Goal: Information Seeking & Learning: Learn about a topic

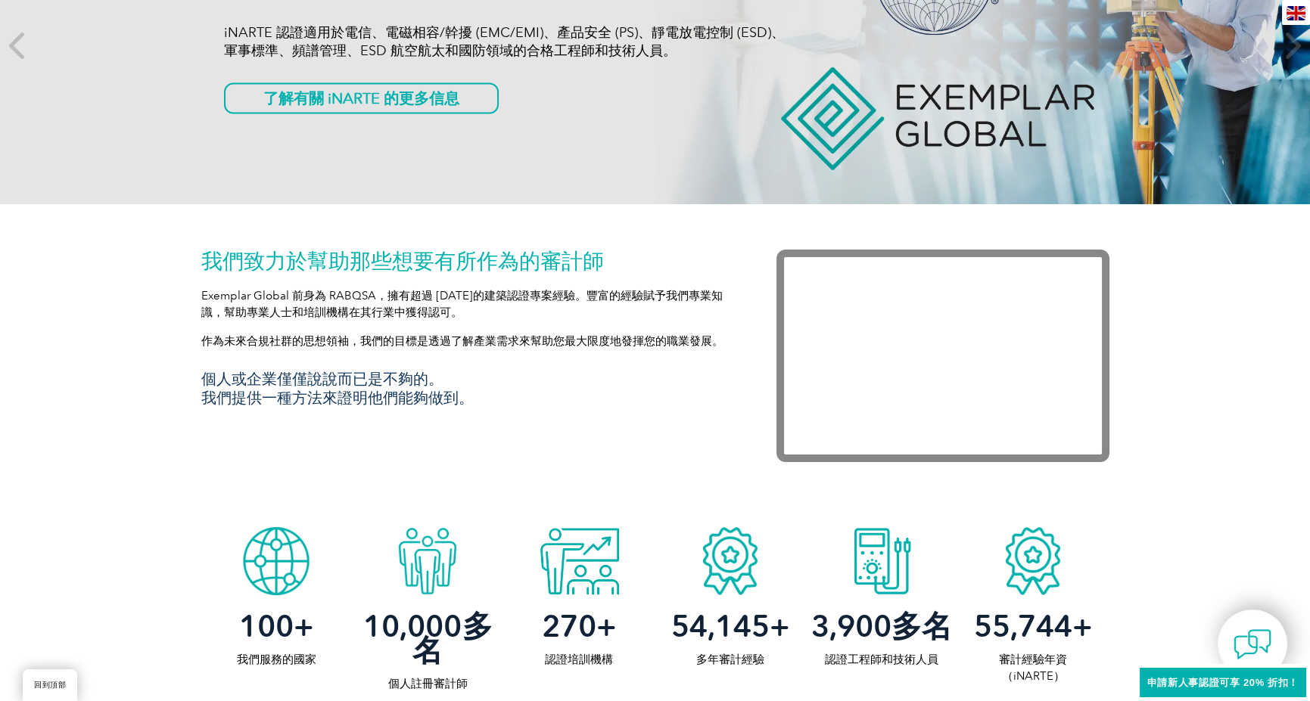
scroll to position [319, 0]
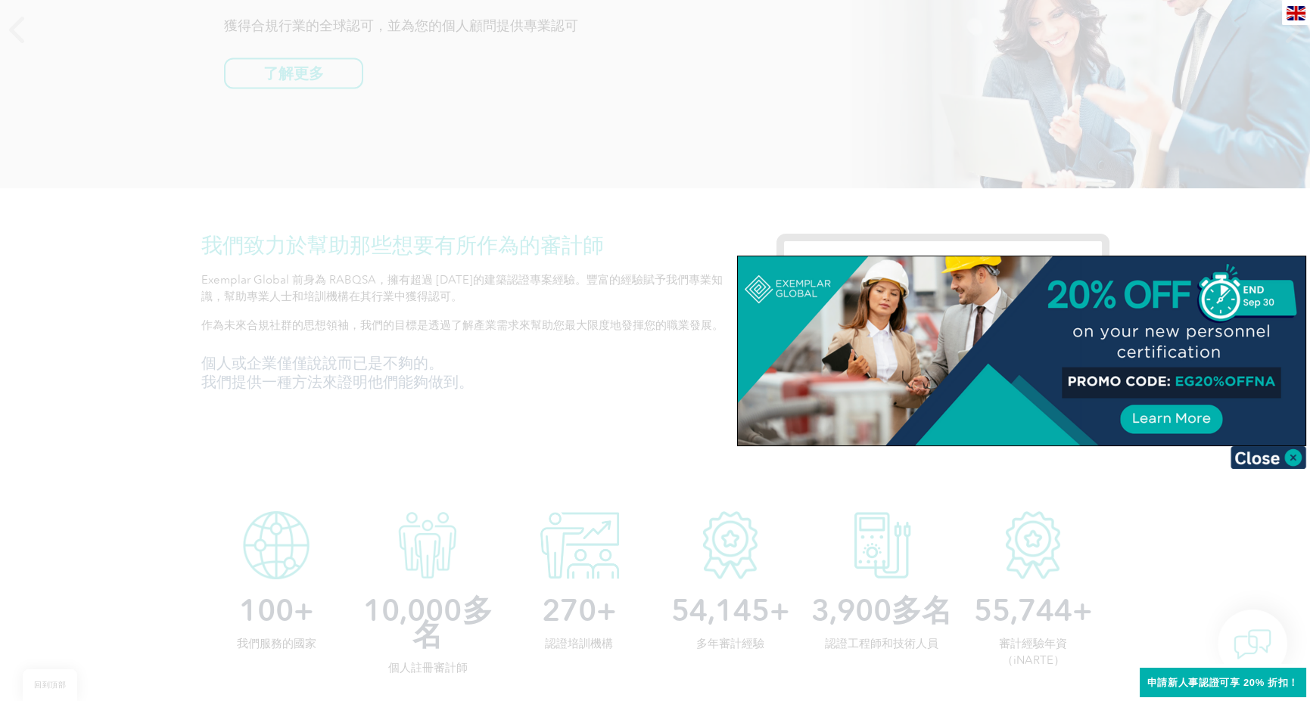
click at [515, 402] on div at bounding box center [655, 350] width 1310 height 701
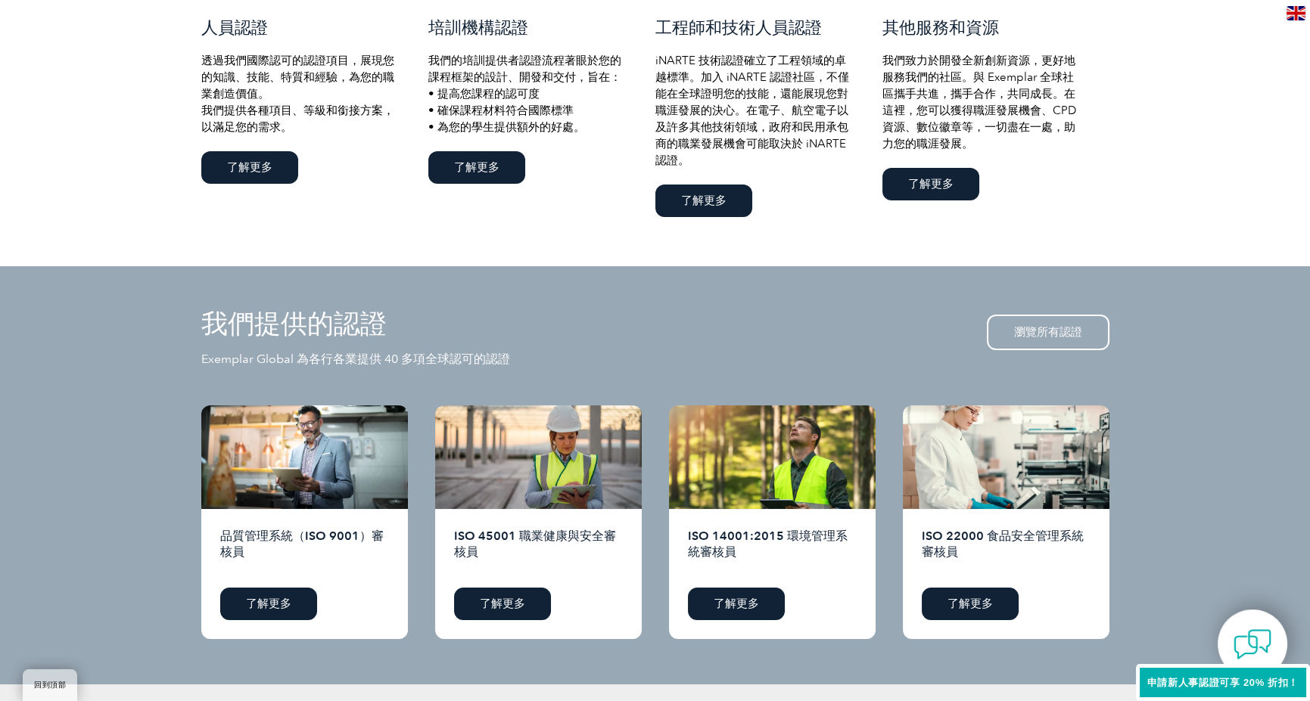
scroll to position [1151, 0]
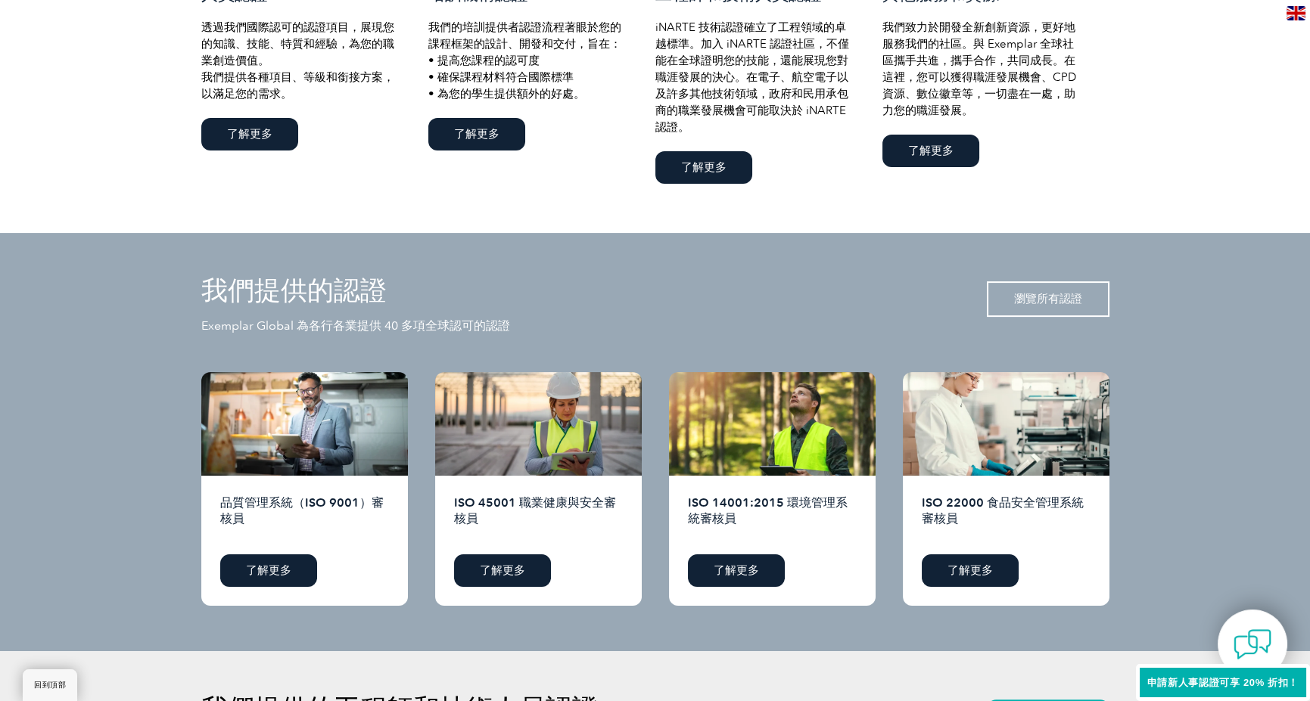
click at [1049, 306] on font "瀏覽所有認證" at bounding box center [1048, 299] width 68 height 14
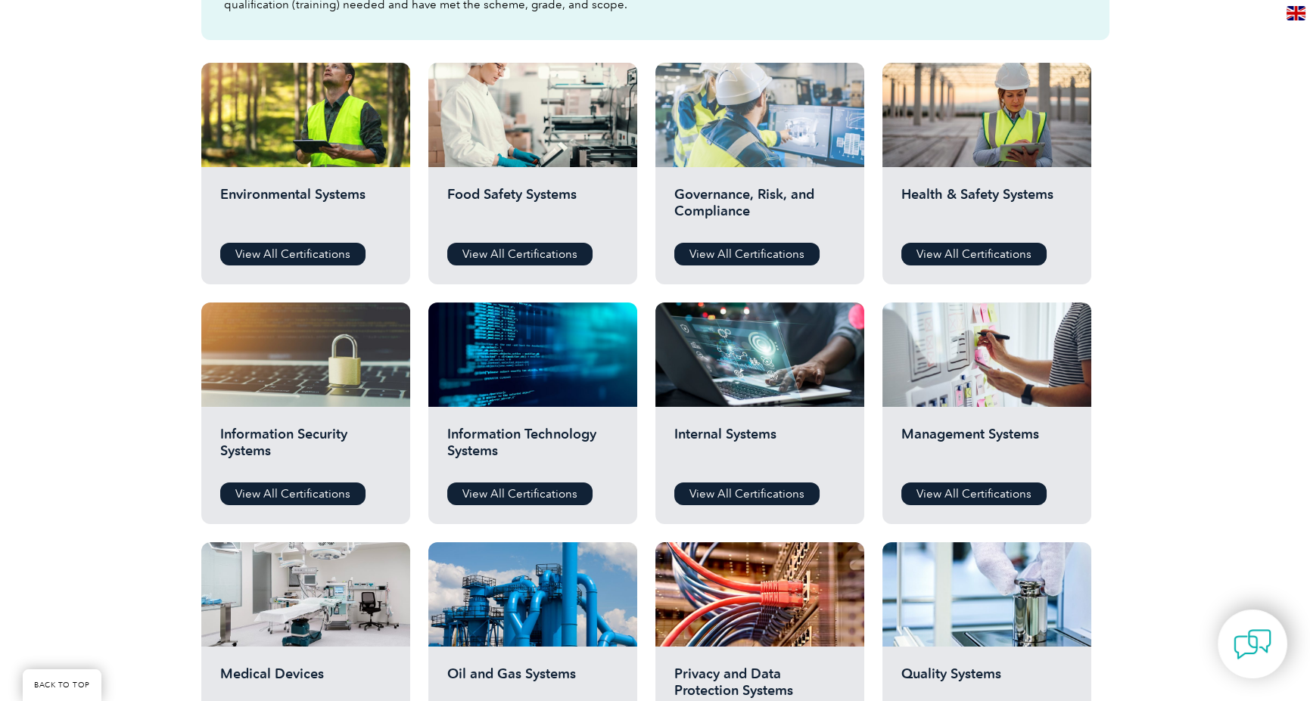
scroll to position [151, 0]
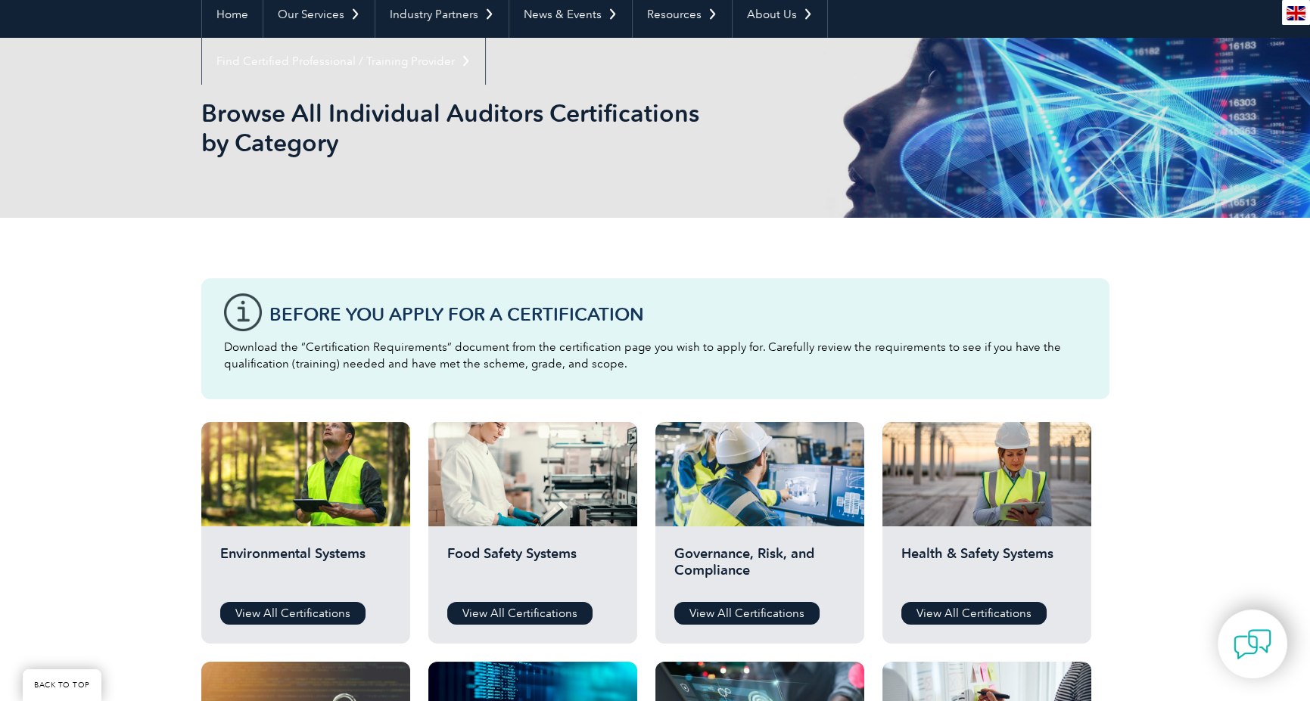
click at [1289, 14] on img at bounding box center [1295, 13] width 19 height 14
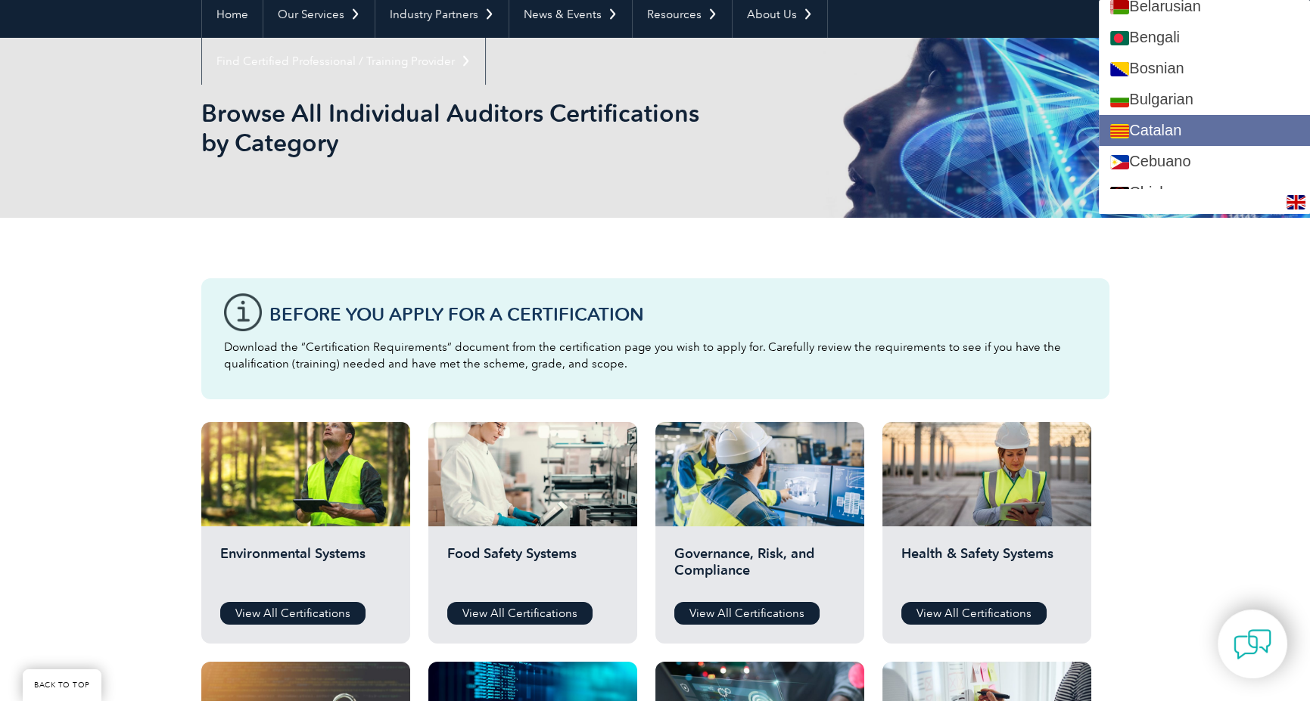
scroll to position [378, 0]
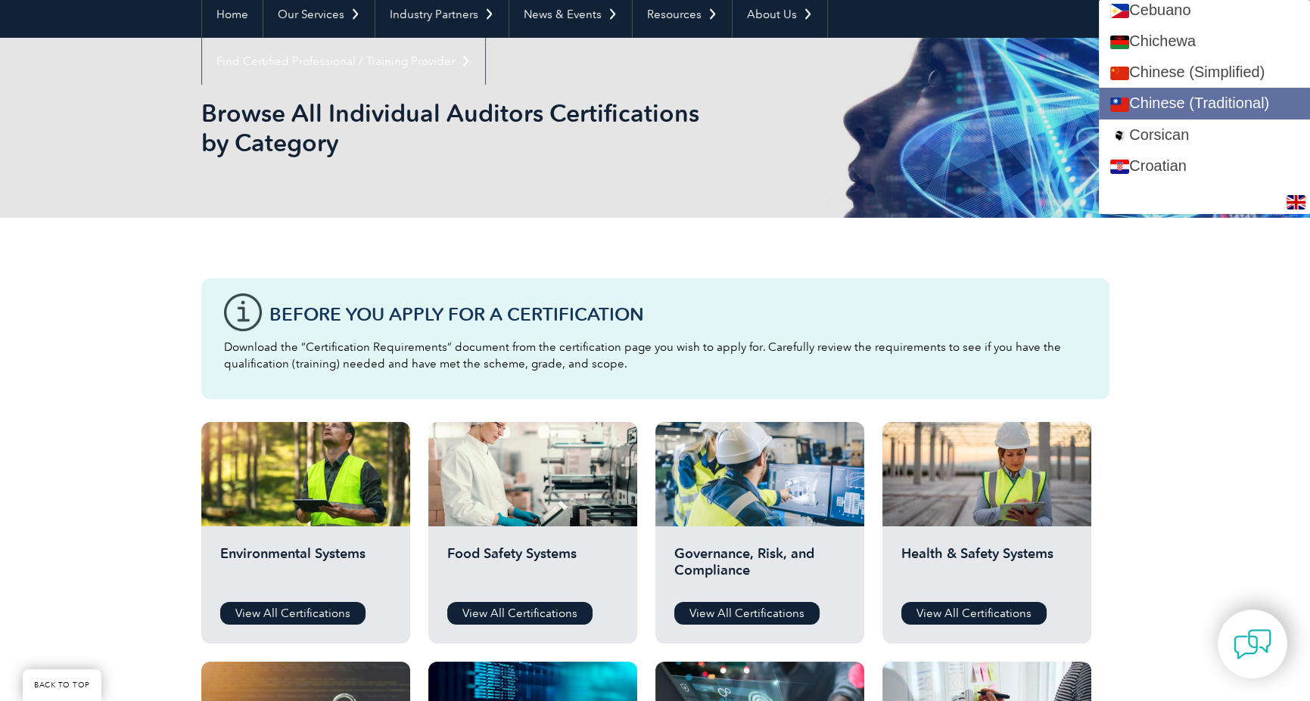
click at [1239, 88] on link "Chinese (Traditional)" at bounding box center [1204, 103] width 211 height 31
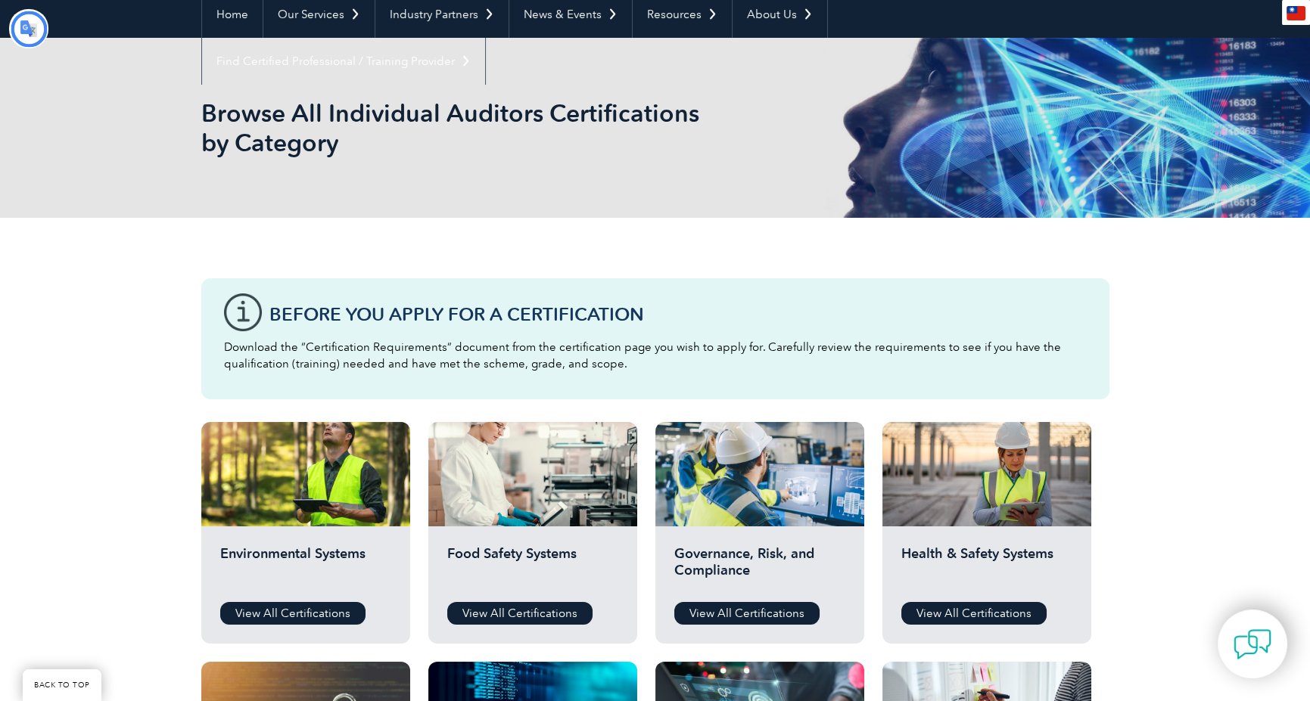
scroll to position [0, 0]
type input "搜尋"
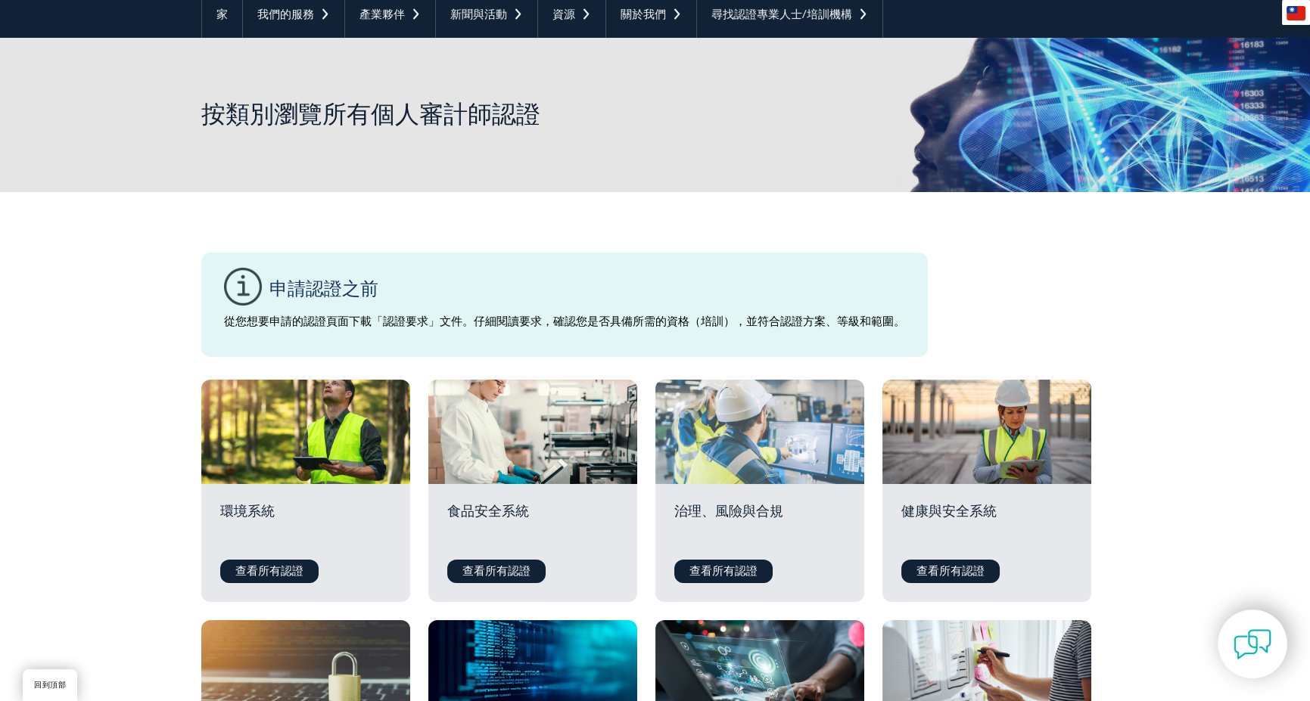
scroll to position [454, 0]
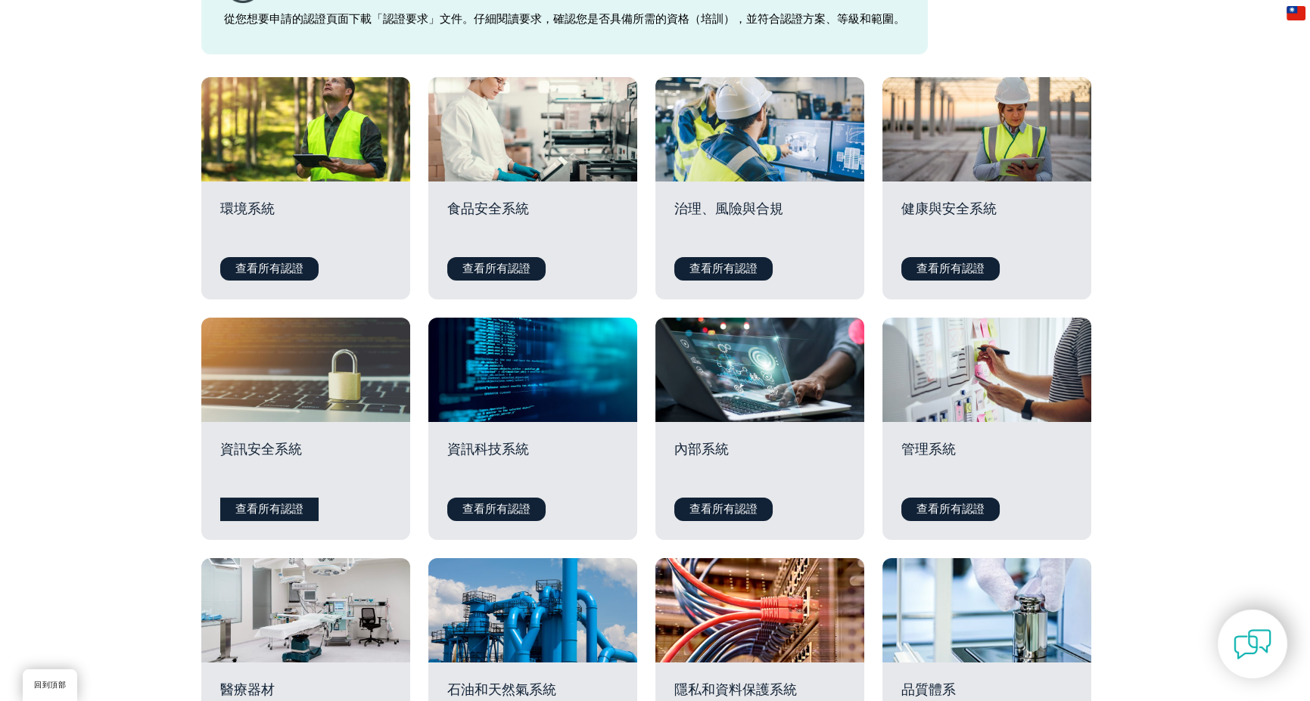
click at [279, 509] on font "查看所有認證" at bounding box center [269, 509] width 68 height 14
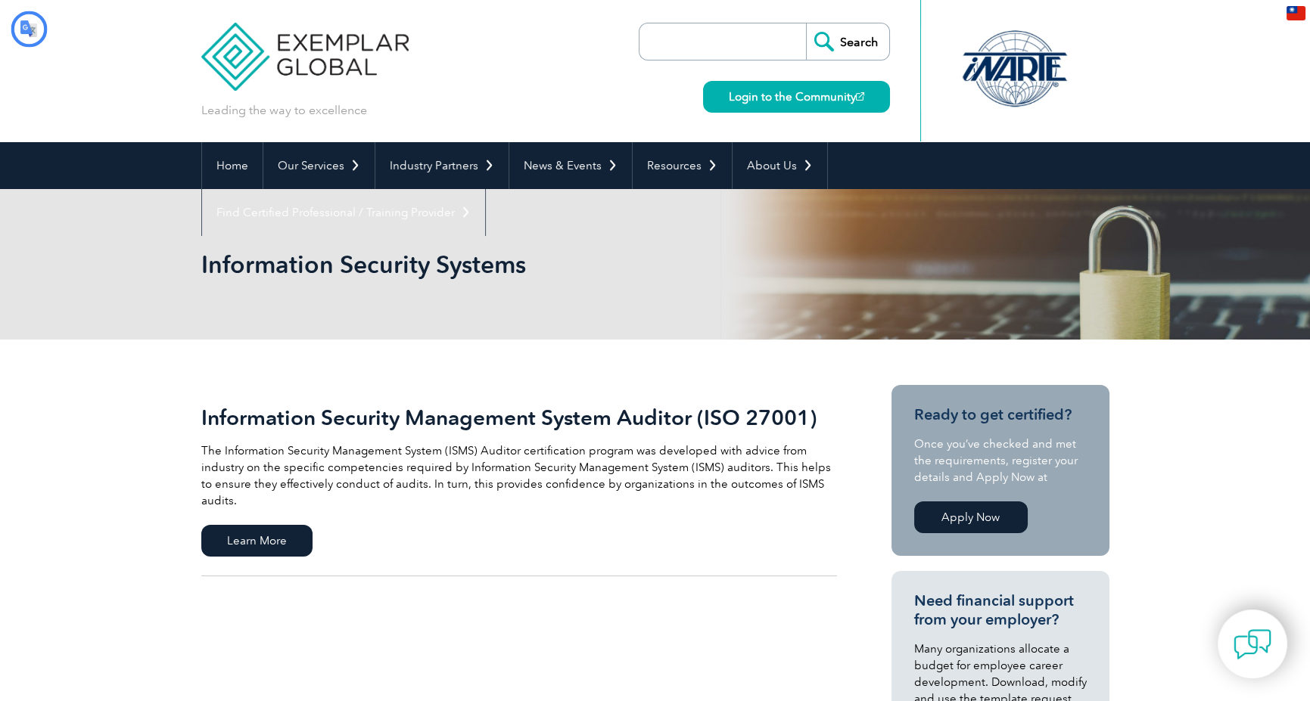
type input "搜尋"
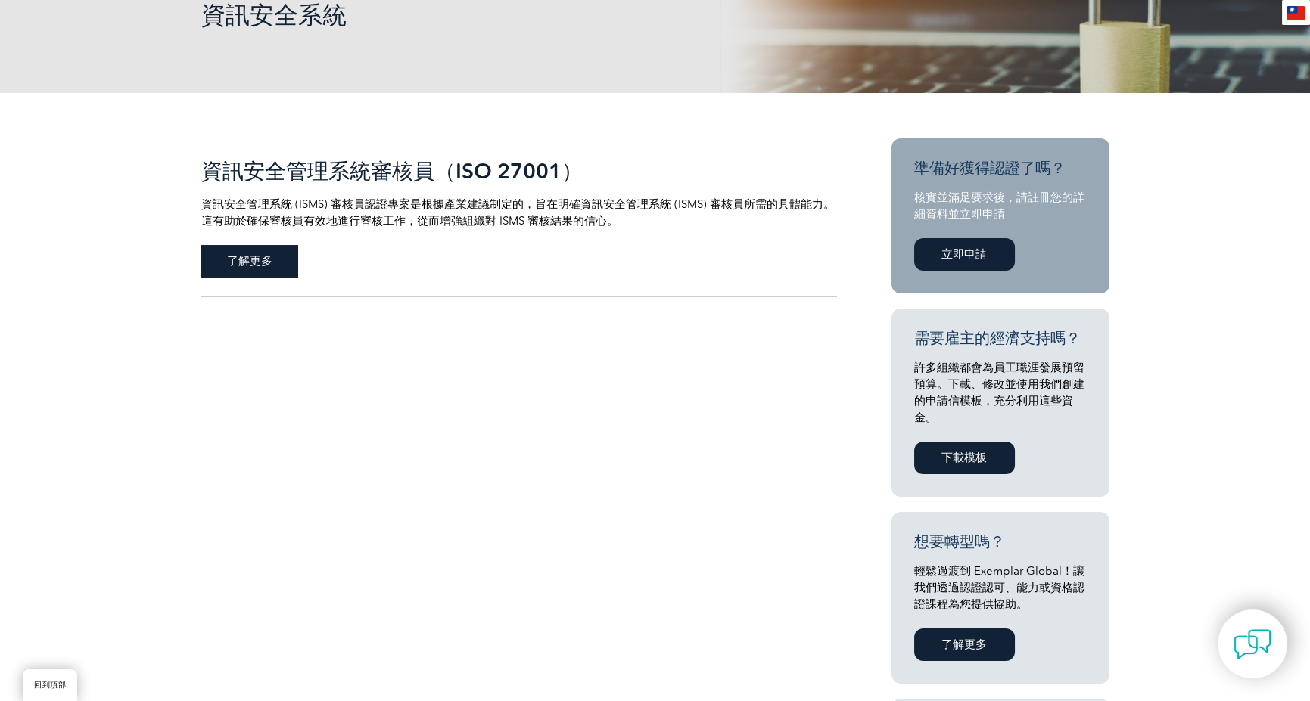
scroll to position [151, 0]
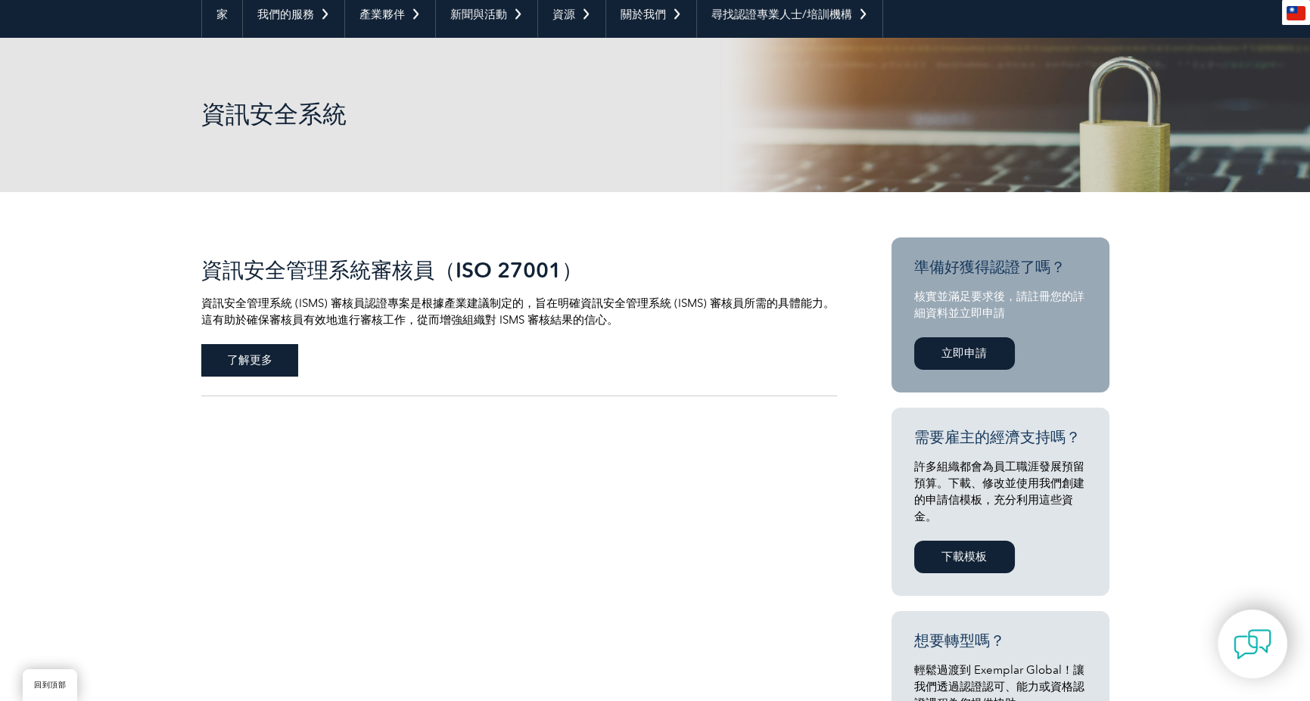
click at [272, 359] on span "了解更多" at bounding box center [249, 360] width 97 height 33
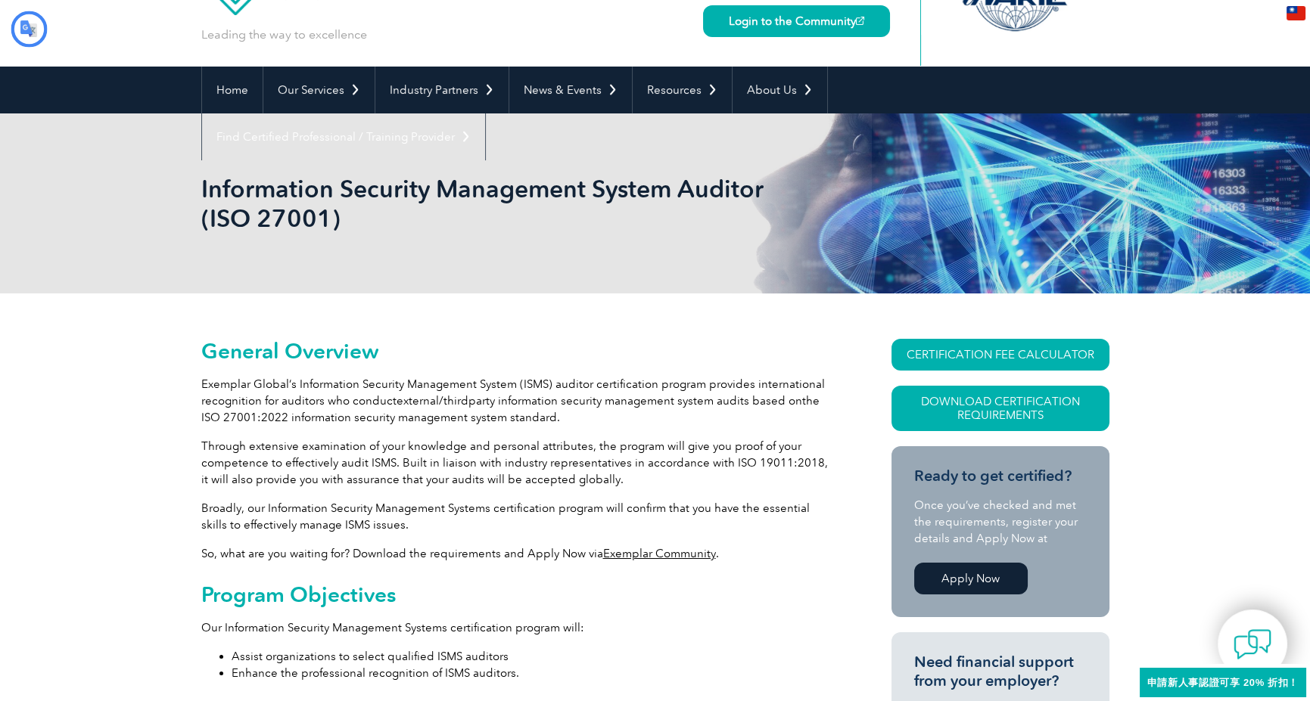
type input "搜尋"
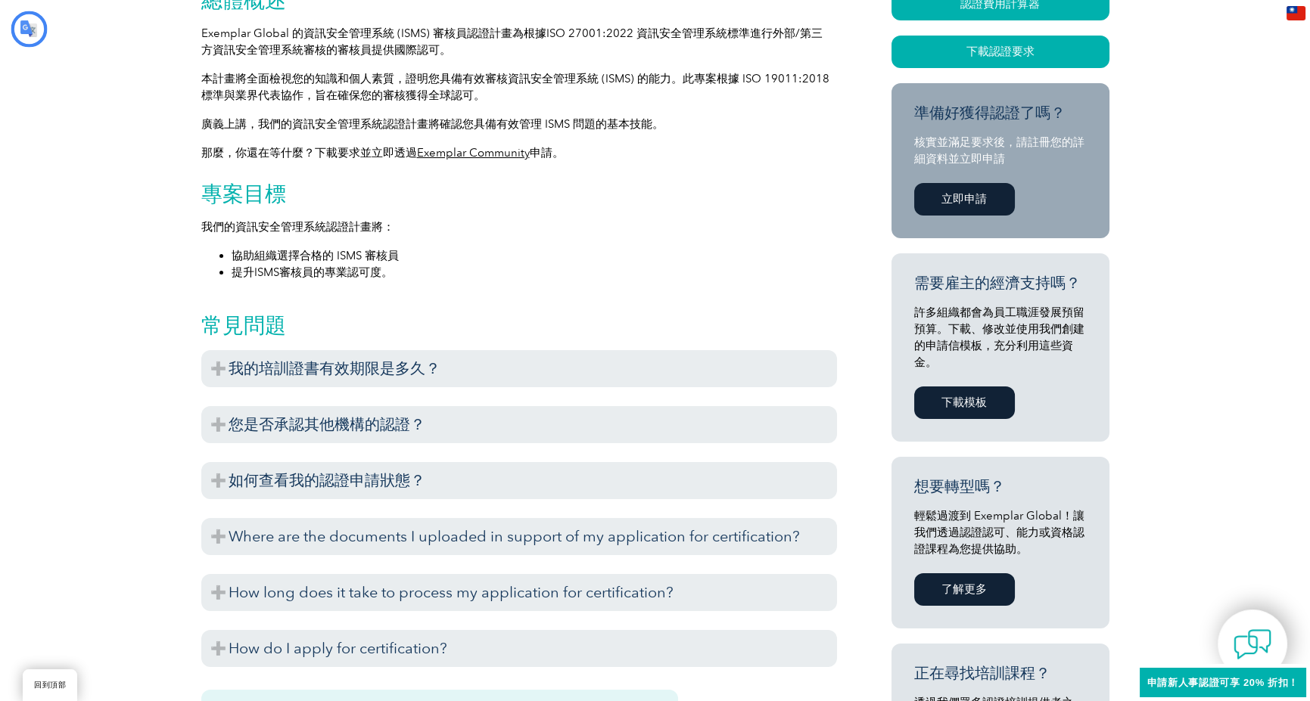
scroll to position [454, 0]
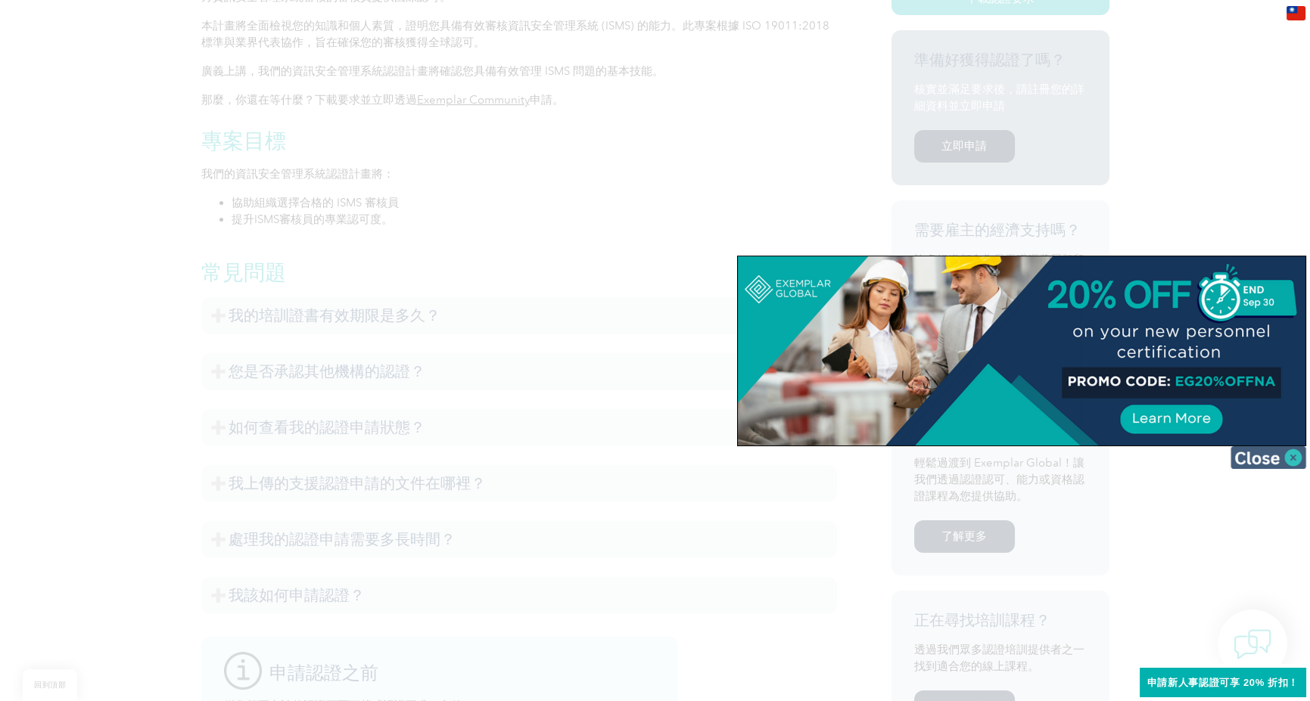
click at [1282, 456] on img at bounding box center [1268, 457] width 76 height 23
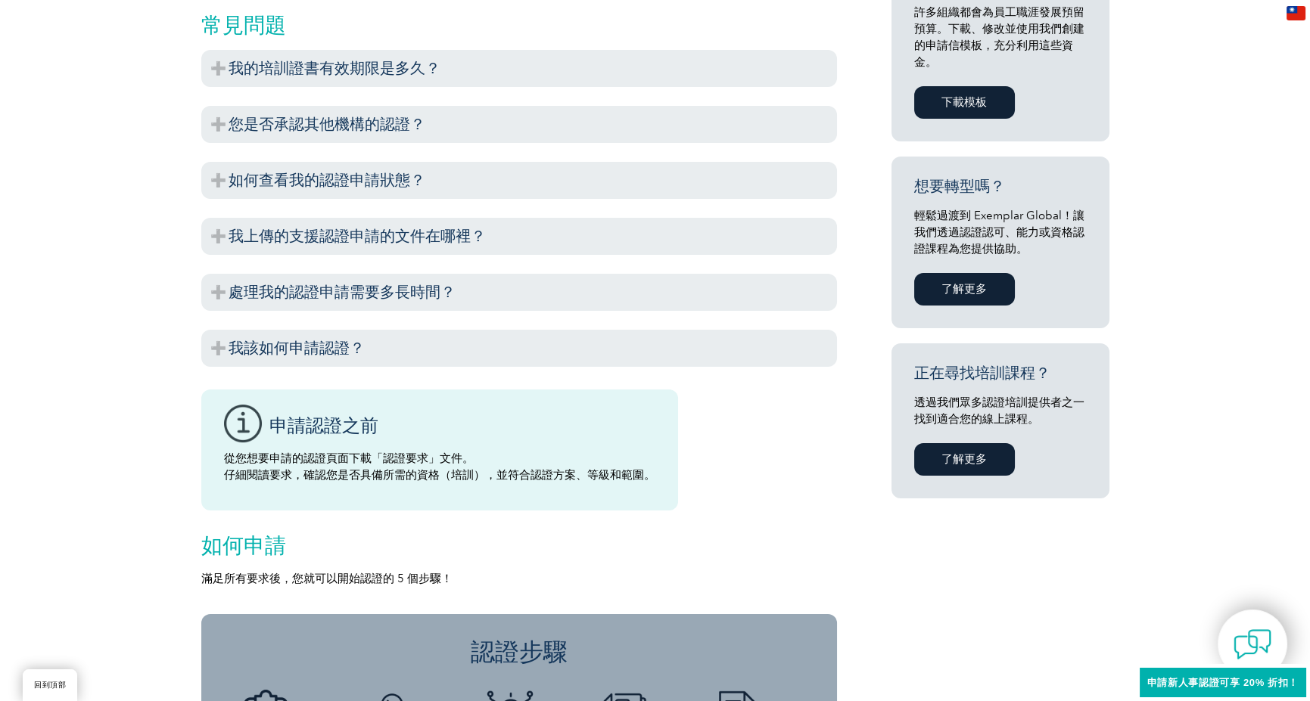
scroll to position [681, 0]
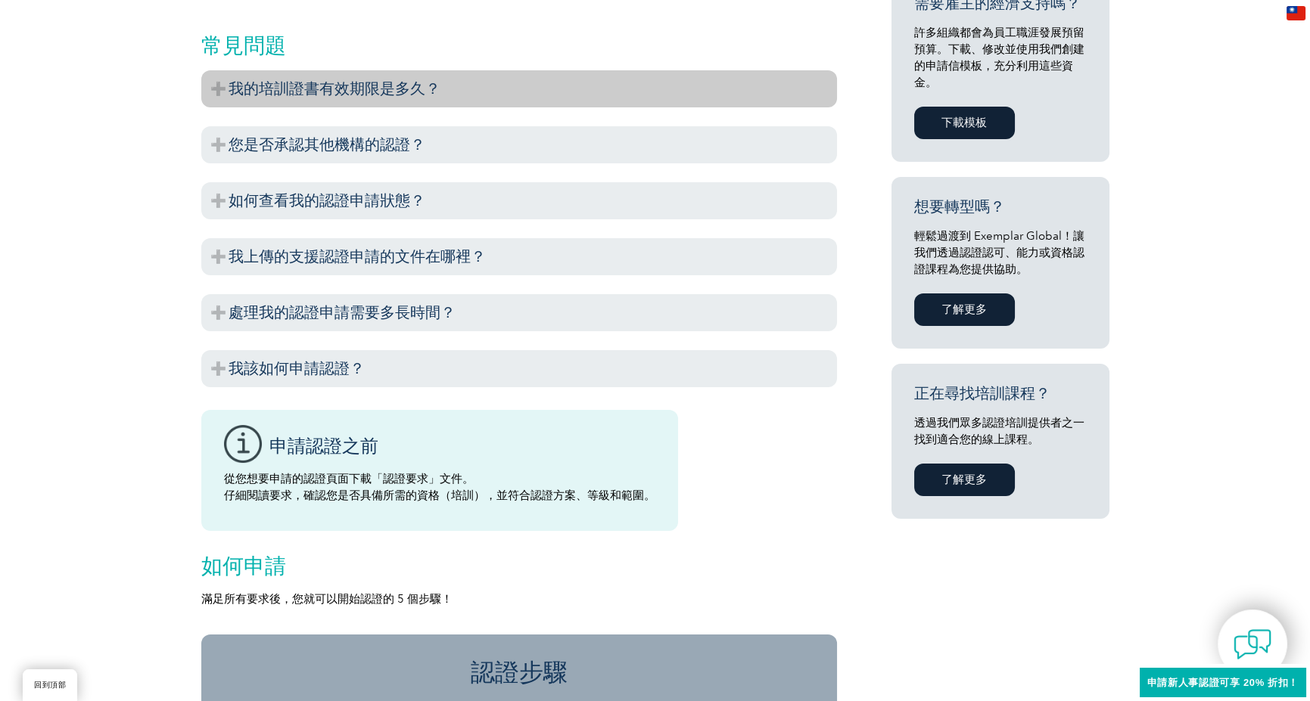
click at [248, 91] on font "我的培訓證書有效期限是多久？" at bounding box center [334, 88] width 212 height 18
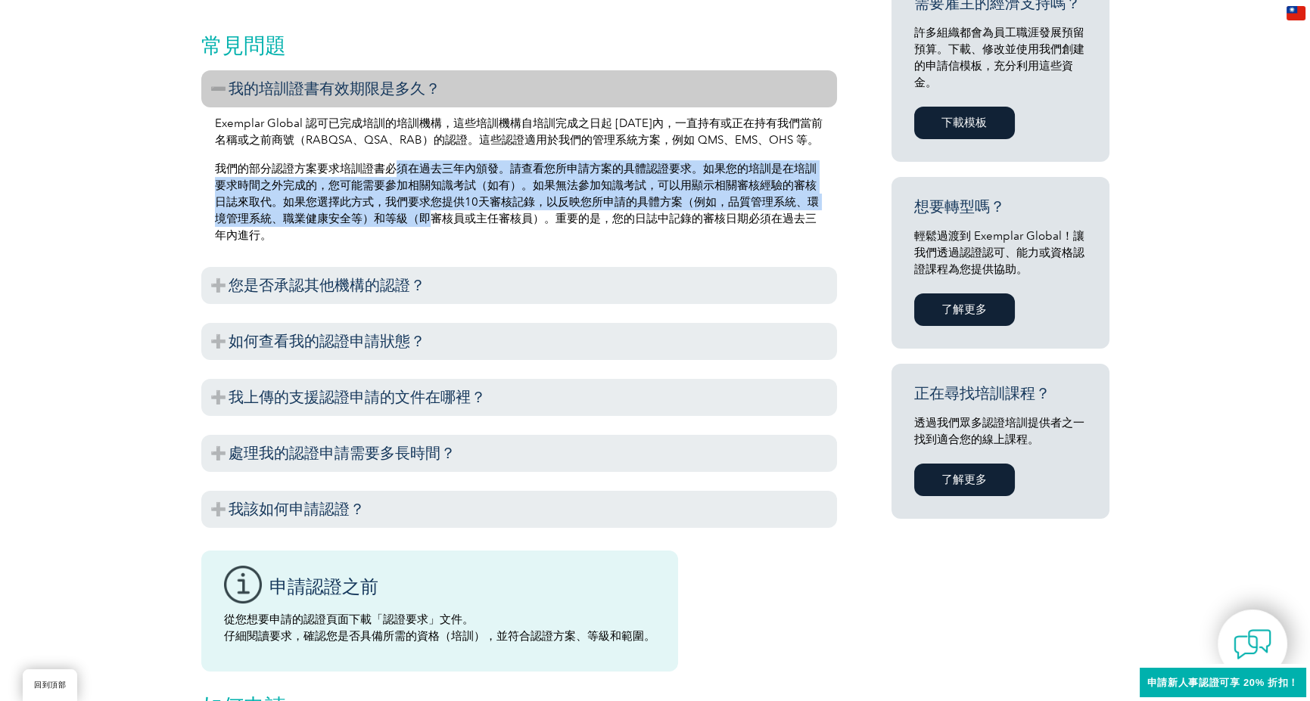
drag, startPoint x: 393, startPoint y: 171, endPoint x: 416, endPoint y: 213, distance: 48.1
click at [416, 213] on font "我們的部分認證方案要求培訓證書必須在過去三年內頒發。請查看您所申請方案的具體認證要求。如果您的培訓是在培訓要求時間之外完成的，您可能需要參加相關知識考試（如有…" at bounding box center [517, 202] width 604 height 80
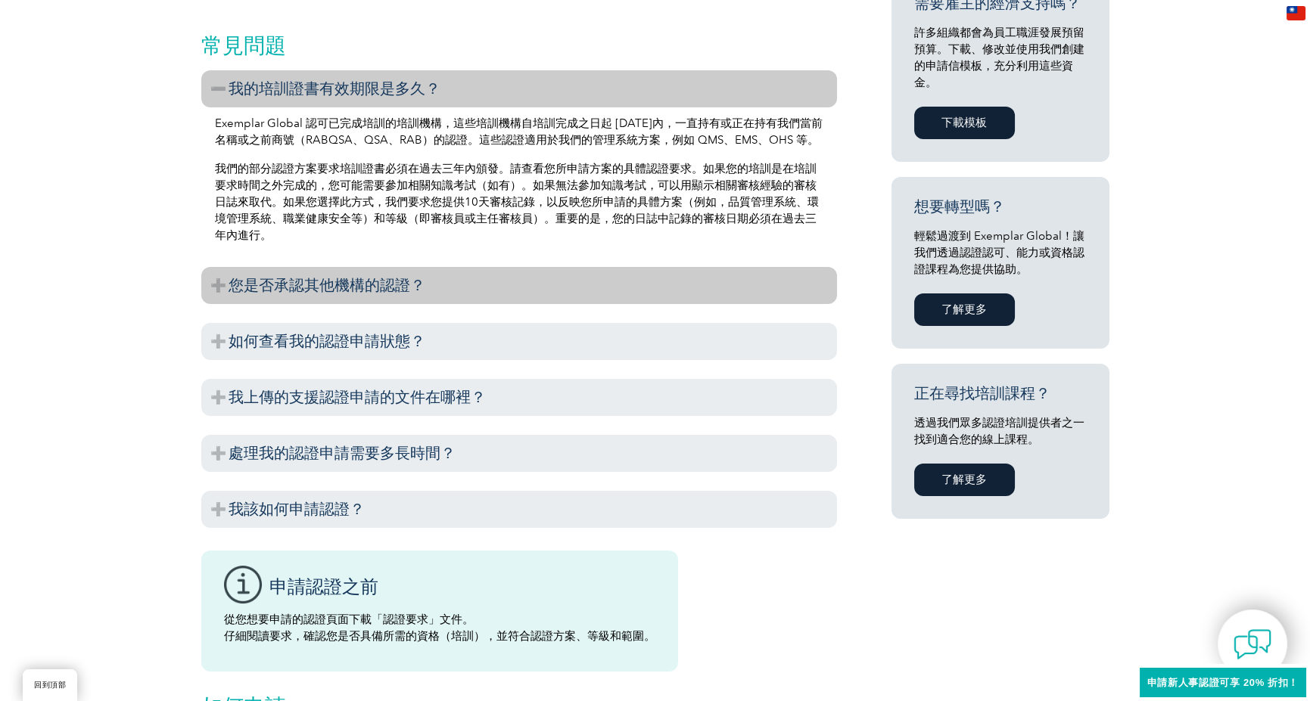
click at [379, 290] on font "您是否承認其他機構的認證？" at bounding box center [326, 285] width 197 height 18
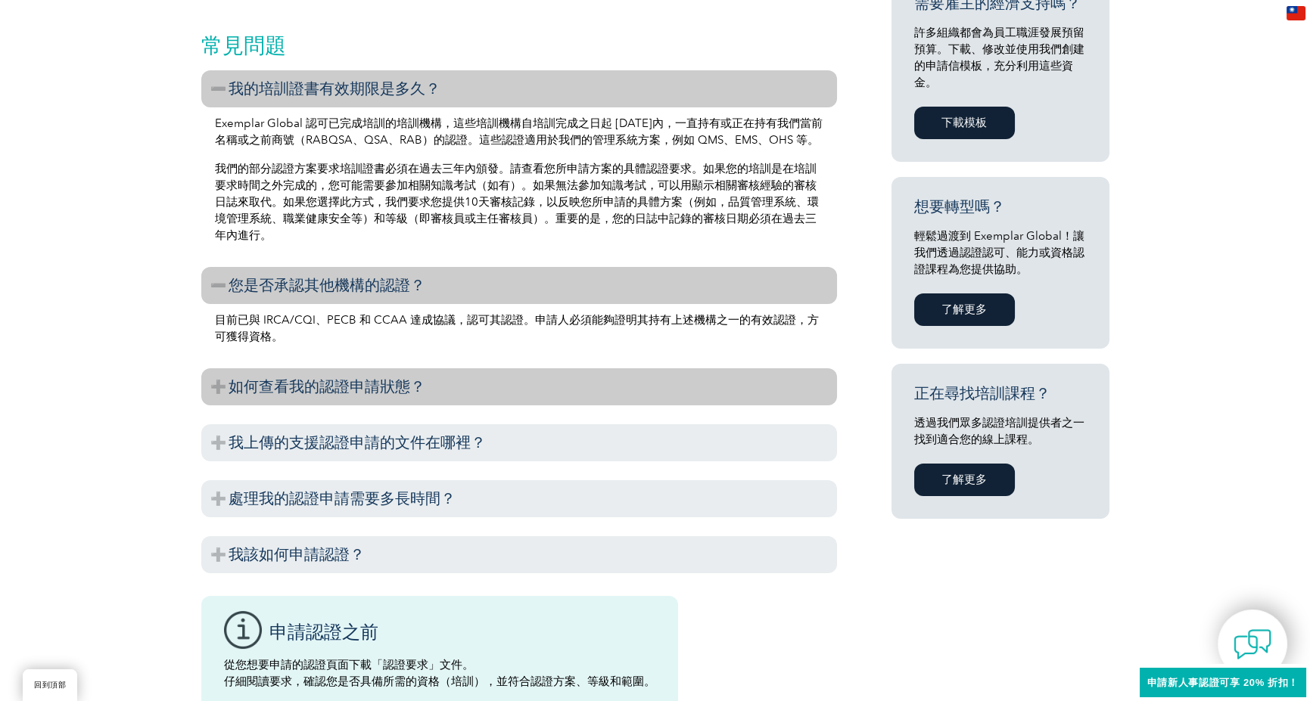
click at [371, 384] on font "如何查看我的認證申請狀態？" at bounding box center [326, 387] width 197 height 18
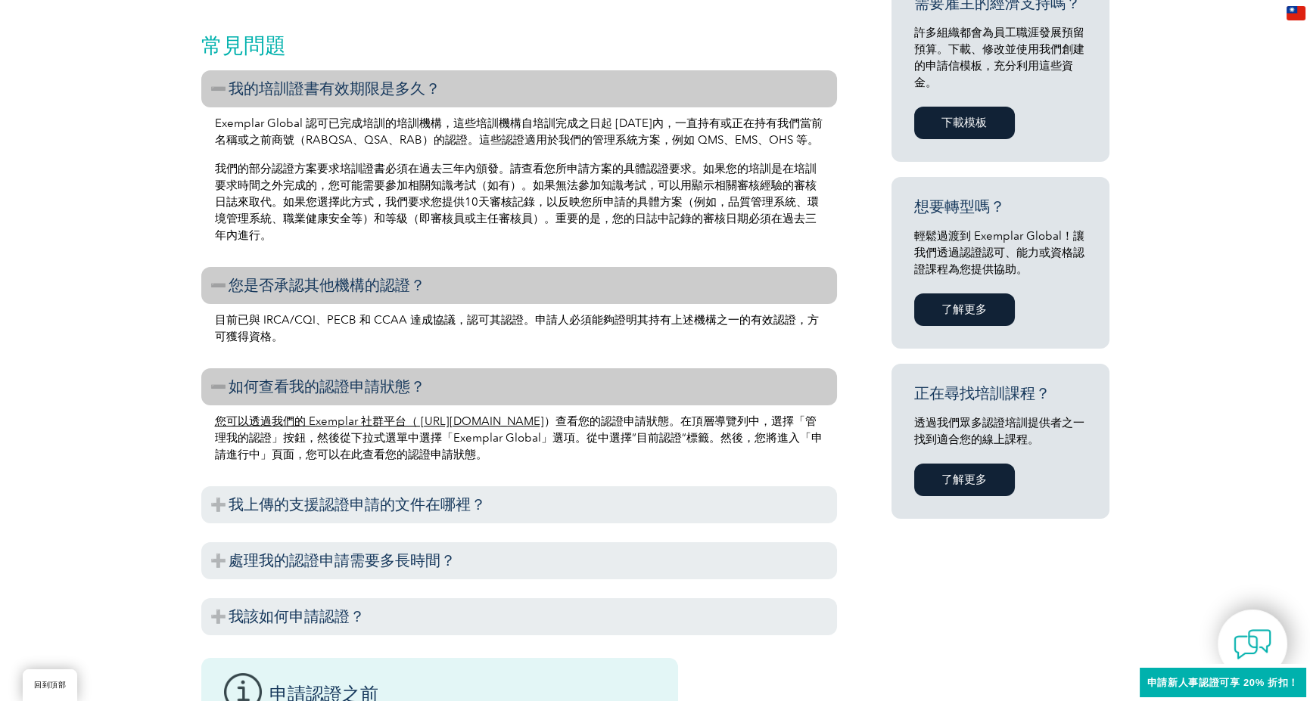
click at [436, 424] on font "您可以透過我們的 Exemplar 社群平台（ https://community.exemplarglobal.org/" at bounding box center [379, 422] width 329 height 14
